Goal: Transaction & Acquisition: Obtain resource

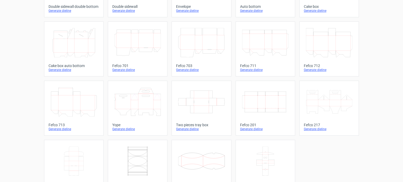
scroll to position [129, 0]
click at [266, 97] on icon "Width Depth Height" at bounding box center [265, 101] width 46 height 29
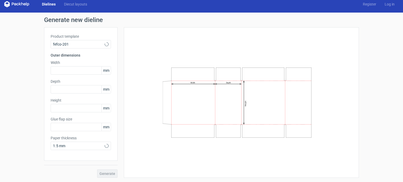
type input "20"
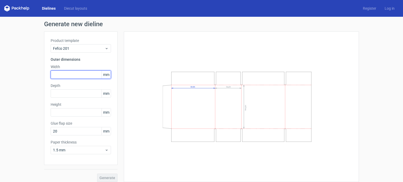
click at [73, 72] on input "text" at bounding box center [81, 75] width 60 height 8
type input "4"
type input "100"
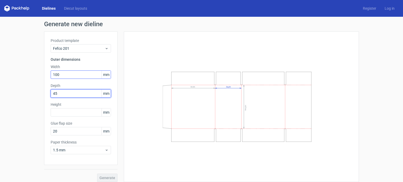
type input "45"
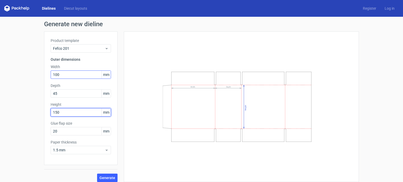
type input "150"
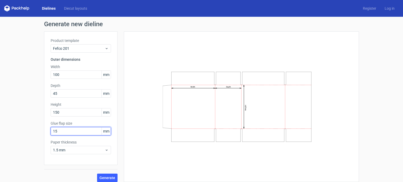
type input "15"
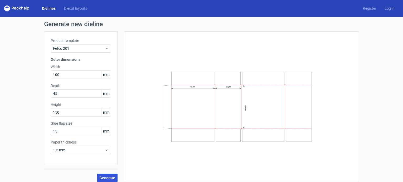
click at [104, 174] on button "Generate" at bounding box center [107, 178] width 20 height 8
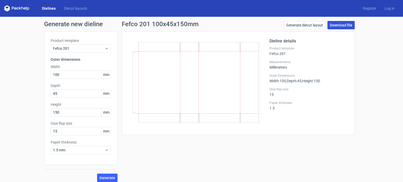
click at [340, 25] on link "Download file" at bounding box center [340, 25] width 27 height 8
click at [197, 91] on icon at bounding box center [196, 82] width 126 height 81
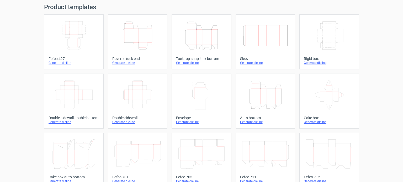
scroll to position [18, 0]
click at [198, 45] on icon "Height Depth Width" at bounding box center [201, 34] width 46 height 29
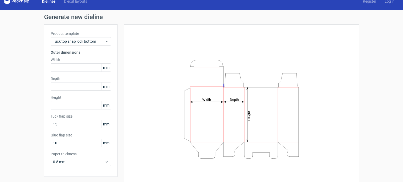
scroll to position [7, 0]
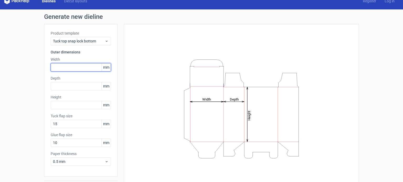
click at [67, 67] on input "text" at bounding box center [81, 67] width 60 height 8
type input "100"
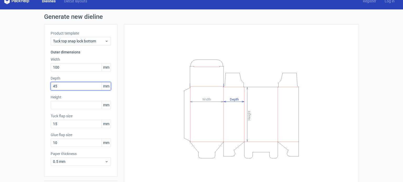
type input "45"
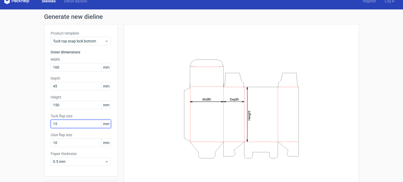
scroll to position [23, 0]
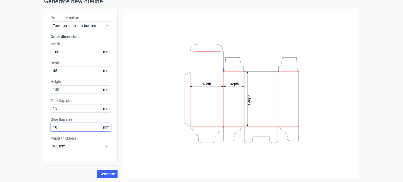
drag, startPoint x: 62, startPoint y: 128, endPoint x: 0, endPoint y: 152, distance: 66.4
click at [0, 152] on div "Generate new dieline Product template Tuck top snap lock bottom Outer dimension…" at bounding box center [201, 88] width 403 height 189
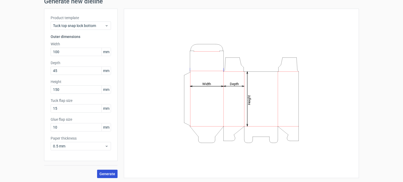
click at [99, 172] on span "Generate" at bounding box center [107, 174] width 16 height 4
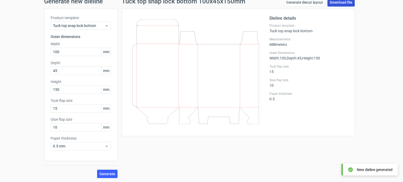
click at [336, 4] on link "Download file" at bounding box center [340, 2] width 27 height 8
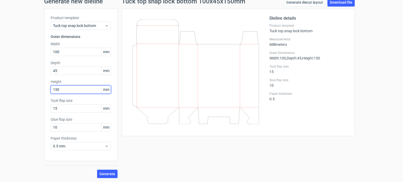
drag, startPoint x: 67, startPoint y: 87, endPoint x: 10, endPoint y: 81, distance: 57.2
click at [10, 81] on div "Generate new dieline Product template Tuck top snap lock bottom Outer dimension…" at bounding box center [201, 88] width 403 height 189
type input "190"
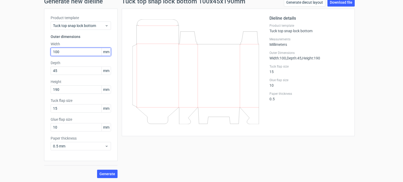
drag, startPoint x: 69, startPoint y: 51, endPoint x: 3, endPoint y: 56, distance: 66.6
click at [3, 56] on div "Generate new dieline Product template Tuck top snap lock bottom Outer dimension…" at bounding box center [201, 88] width 403 height 189
type input "120"
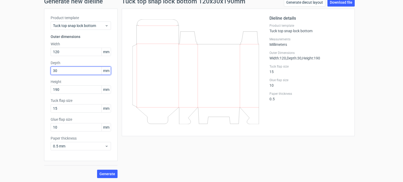
type input "30"
click at [103, 176] on span "Generate" at bounding box center [107, 174] width 16 height 4
click at [332, 4] on link "Download file" at bounding box center [340, 2] width 27 height 8
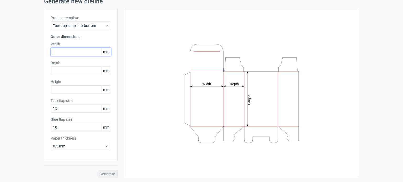
click at [66, 51] on input "text" at bounding box center [81, 52] width 60 height 8
type input "100"
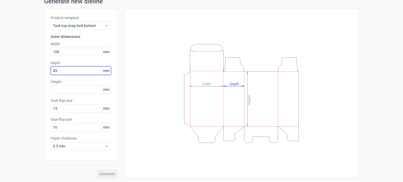
type input "4"
type input "30"
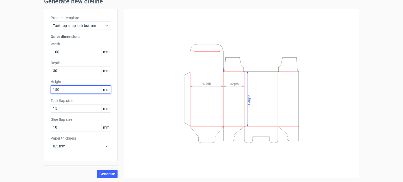
type input "150"
click at [97, 170] on button "Generate" at bounding box center [107, 174] width 20 height 8
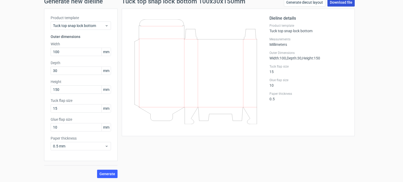
click at [334, 4] on link "Download file" at bounding box center [340, 2] width 27 height 8
